Goal: Complete application form

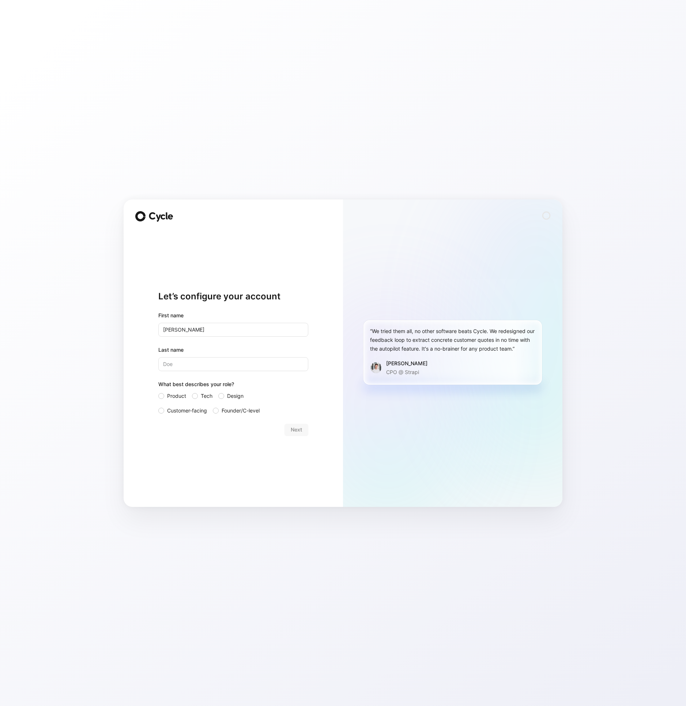
type input "[PERSON_NAME]"
click at [213, 328] on input "text" at bounding box center [233, 330] width 150 height 14
type input "[PERSON_NAME]"
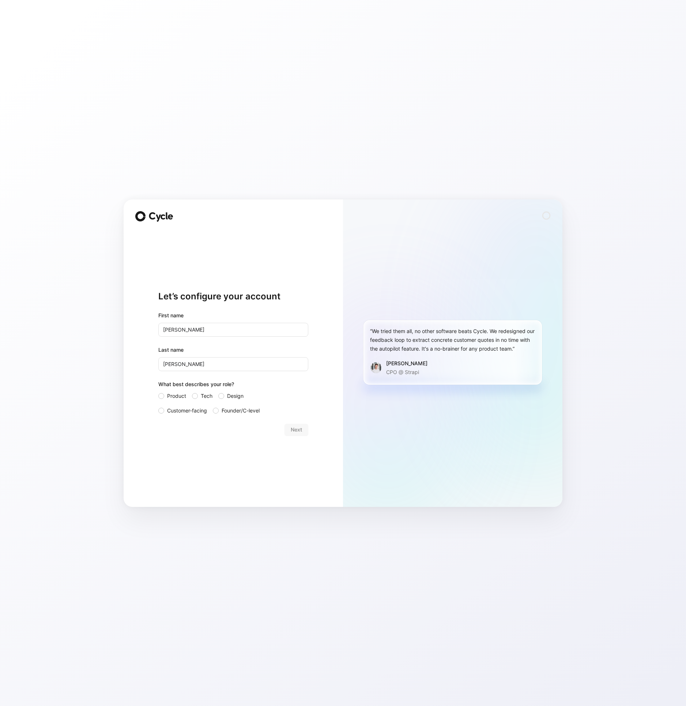
drag, startPoint x: 179, startPoint y: 410, endPoint x: 209, endPoint y: 419, distance: 31.2
click at [179, 410] on span "Customer-facing" at bounding box center [187, 410] width 40 height 9
click at [158, 406] on input "Customer-facing" at bounding box center [158, 406] width 0 height 0
click at [295, 430] on span "Next" at bounding box center [296, 429] width 11 height 9
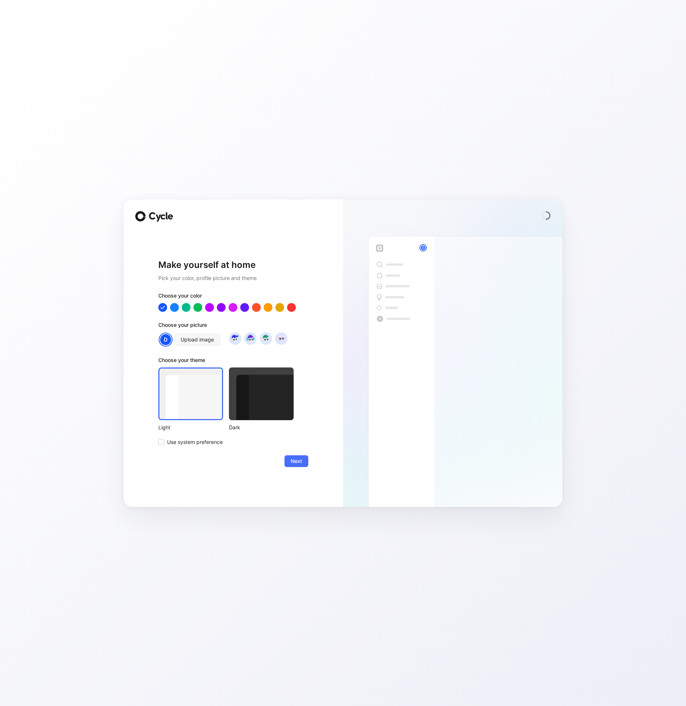
click at [256, 396] on div at bounding box center [261, 393] width 65 height 53
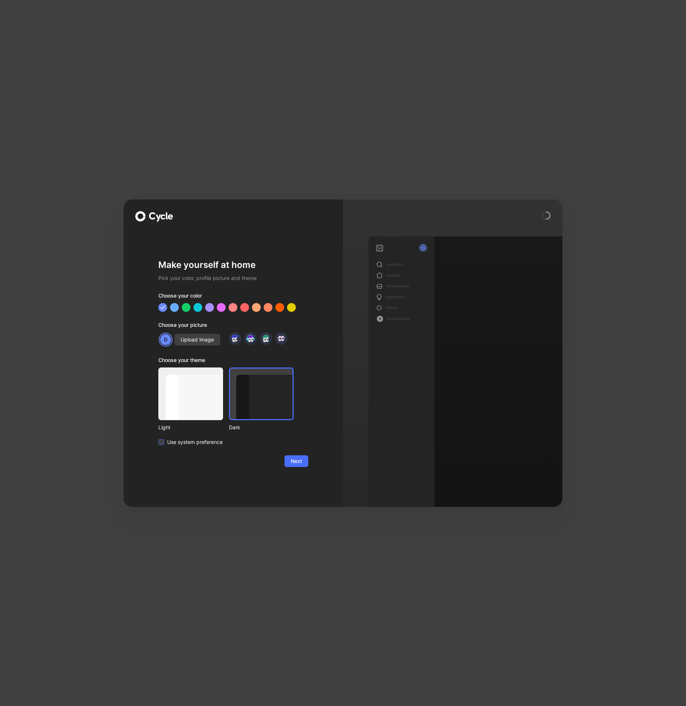
click at [199, 439] on span "Use system preference" at bounding box center [195, 442] width 56 height 9
click at [158, 438] on input "Use system preference" at bounding box center [158, 438] width 0 height 0
click at [299, 465] on button "Next" at bounding box center [297, 461] width 24 height 12
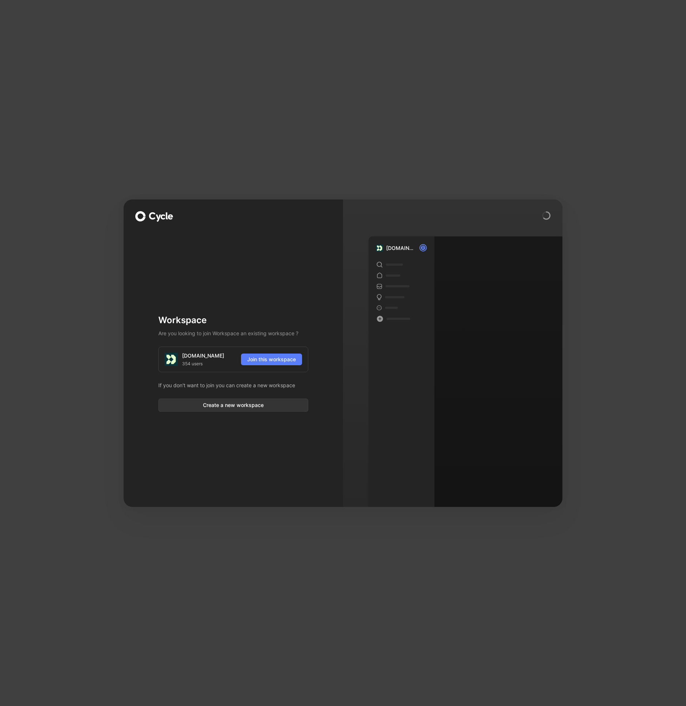
click at [258, 357] on span "Join this workspace" at bounding box center [271, 359] width 49 height 9
